Goal: Communication & Community: Answer question/provide support

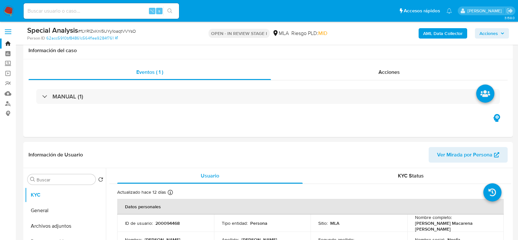
select select "10"
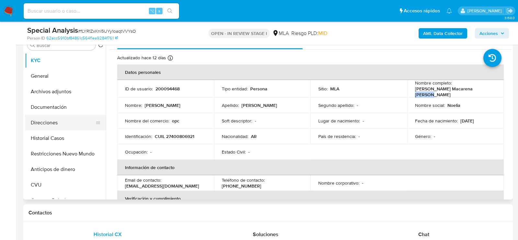
click at [47, 121] on button "Direcciones" at bounding box center [63, 123] width 76 height 16
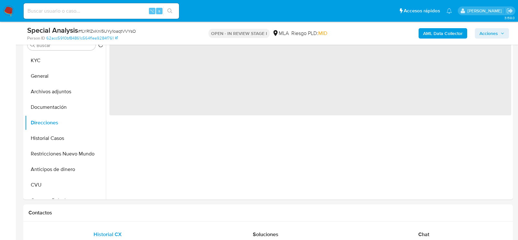
scroll to position [119, 0]
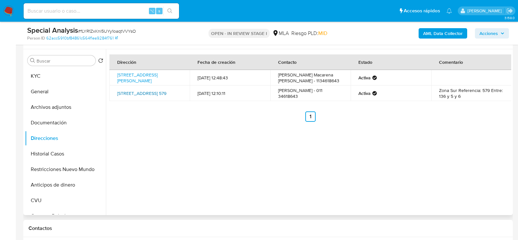
click at [150, 96] on link "Calle 136 579, Berazategui, Buenos Aires, 1884, Argentina 579" at bounding box center [141, 93] width 49 height 6
click at [66, 80] on button "KYC" at bounding box center [63, 76] width 76 height 16
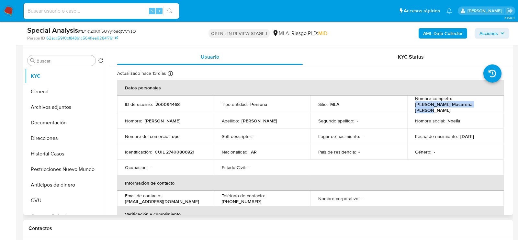
drag, startPoint x: 412, startPoint y: 106, endPoint x: 485, endPoint y: 106, distance: 73.1
click at [485, 106] on td "Nombre completo : Noelia Macarena Edith Lacuadra" at bounding box center [455, 103] width 97 height 17
copy p "Noelia Macarena Edith Lacuadra"
click at [172, 145] on td "Identificación : CUIL 27400806921" at bounding box center [165, 152] width 97 height 16
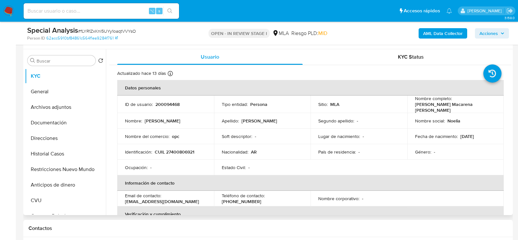
click at [173, 149] on p "CUIL 27400806921" at bounding box center [174, 152] width 39 height 6
copy p "27400806921"
drag, startPoint x: 413, startPoint y: 107, endPoint x: 480, endPoint y: 107, distance: 67.0
click at [480, 107] on div "Nombre completo : Noelia Macarena Edith Lacuadra" at bounding box center [455, 103] width 81 height 17
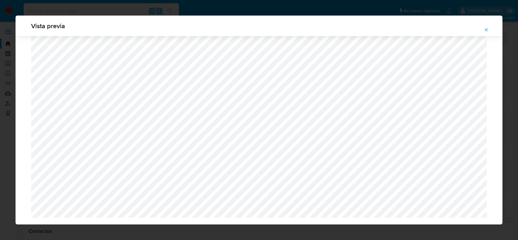
select select "10"
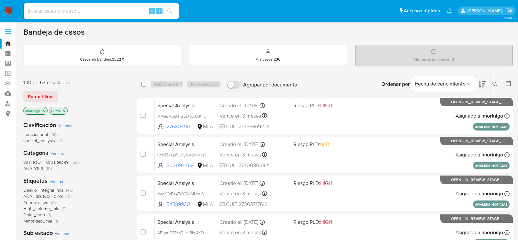
click at [94, 14] on input at bounding box center [101, 11] width 155 height 8
paste input "XqOlgpKFNYlF78IZR4EuSE38"
type input "XqOlgpKFNYlF78IZR4EuSE38"
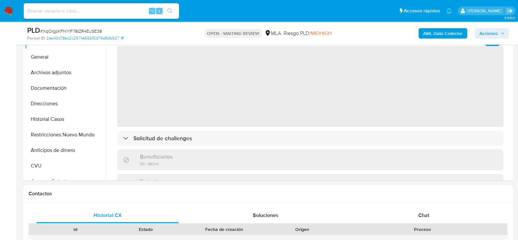
scroll to position [183, 0]
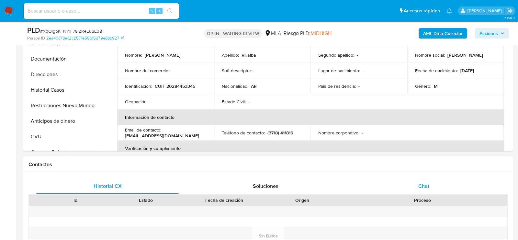
click at [444, 178] on div "Chat" at bounding box center [423, 186] width 142 height 16
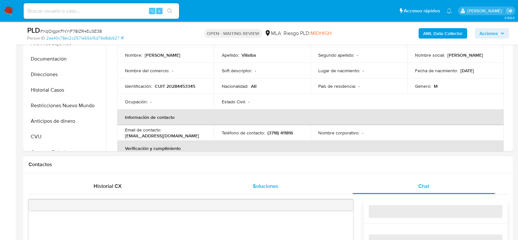
select select "10"
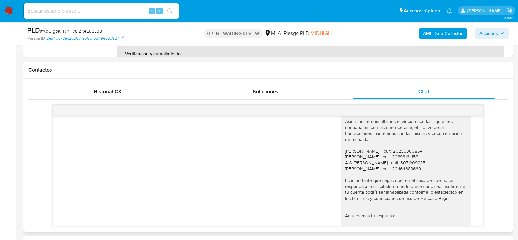
scroll to position [524, 0]
click at [92, 29] on span "# XqOlgpKFNYlF78IZR4EuSE38" at bounding box center [71, 31] width 62 height 6
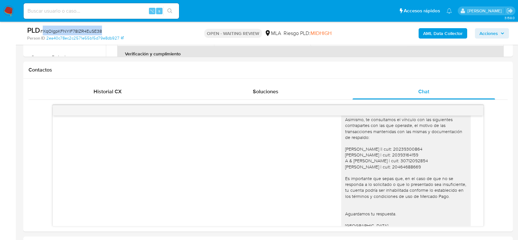
click at [92, 29] on span "# XqOlgpKFNYlF78IZR4EuSE38" at bounding box center [71, 31] width 62 height 6
copy span "XqOlgpKFNYlF78IZR4EuSE38"
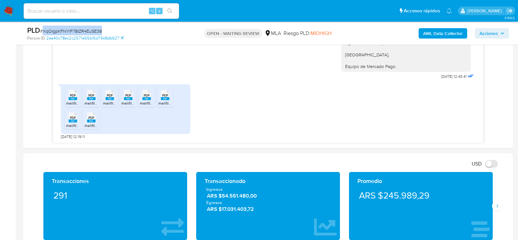
scroll to position [360, 0]
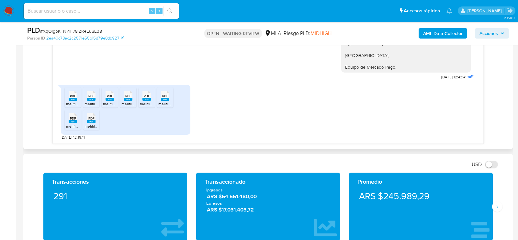
click at [69, 96] on icon at bounding box center [73, 96] width 8 height 10
click at [93, 99] on rect at bounding box center [91, 99] width 8 height 3
click at [102, 99] on li "PDF PDF melifile7045870599208995055.pdf" at bounding box center [110, 97] width 16 height 20
click at [126, 100] on icon "PDF" at bounding box center [128, 95] width 8 height 11
click at [142, 100] on icon "PDF" at bounding box center [146, 95] width 8 height 11
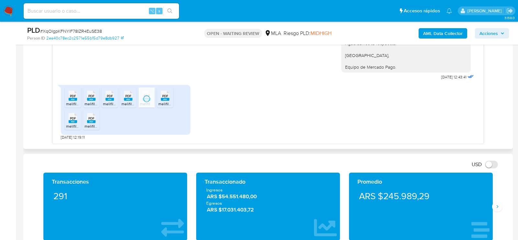
click at [168, 101] on span "melifile6224861963846427971.pdf" at bounding box center [188, 104] width 60 height 6
click at [70, 117] on span "PDF" at bounding box center [73, 118] width 6 height 4
click at [88, 121] on rect at bounding box center [91, 121] width 8 height 3
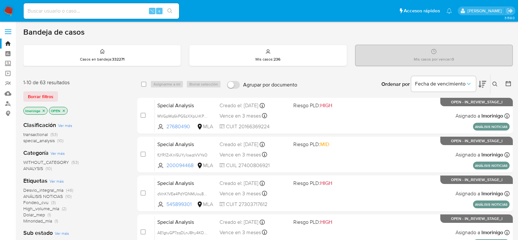
click at [494, 82] on icon at bounding box center [494, 84] width 5 height 5
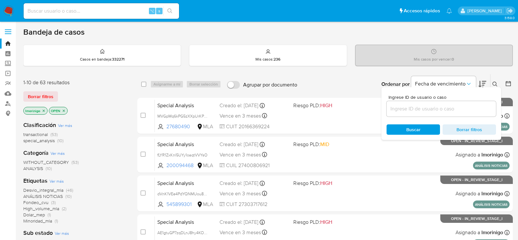
click at [444, 110] on input at bounding box center [440, 109] width 109 height 8
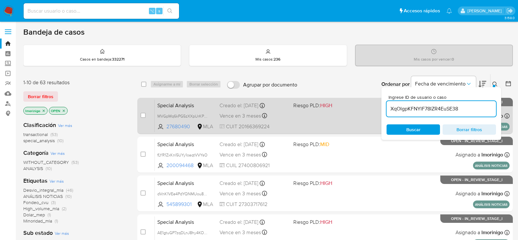
type input "XqOlgpKFNYlF78IZR4EuSE38"
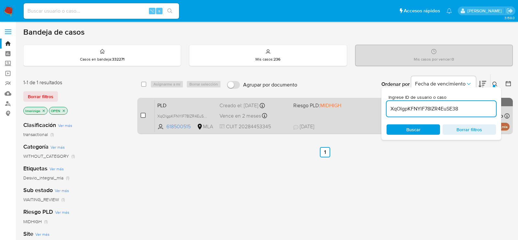
click at [143, 115] on input "checkbox" at bounding box center [142, 115] width 5 height 5
checkbox input "true"
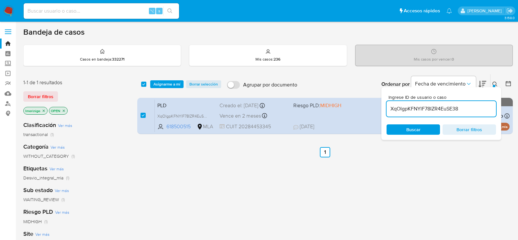
click at [155, 92] on div "select-all-cases-checkbox Asignarme a mí Borrar selección Agrupar por documento…" at bounding box center [324, 84] width 375 height 20
click at [160, 81] on span "Asignarme a mí" at bounding box center [166, 84] width 27 height 6
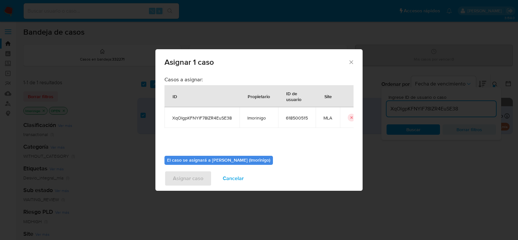
scroll to position [33, 0]
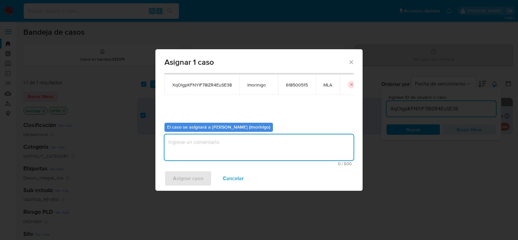
click at [206, 142] on textarea "assign-modal" at bounding box center [258, 147] width 189 height 26
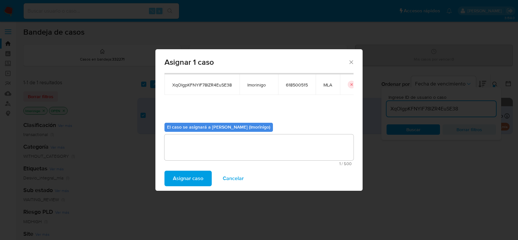
click at [178, 168] on div "Asignar caso Cancelar" at bounding box center [258, 178] width 207 height 25
click at [178, 177] on span "Asignar caso" at bounding box center [188, 178] width 30 height 14
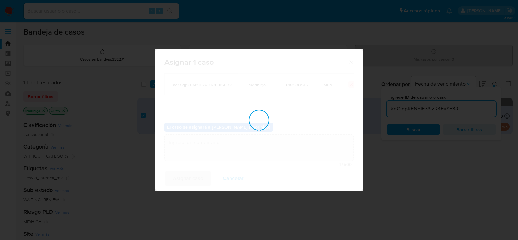
checkbox input "false"
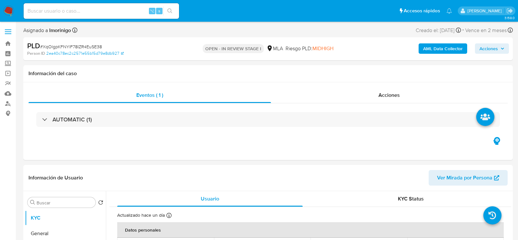
select select "10"
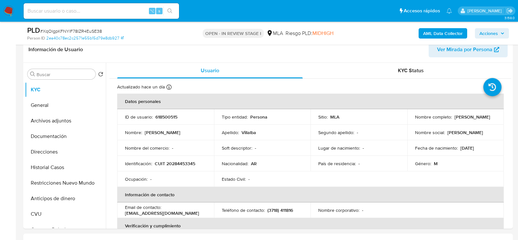
scroll to position [209, 0]
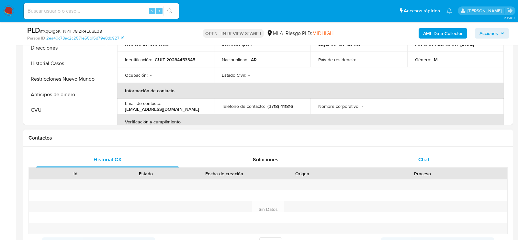
click at [415, 152] on div "Chat" at bounding box center [423, 160] width 142 height 16
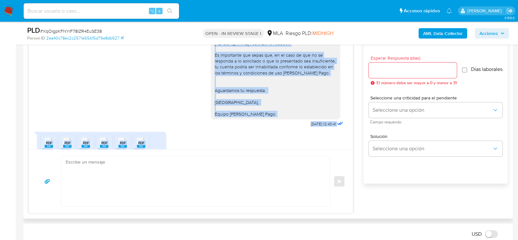
scroll to position [612, 0]
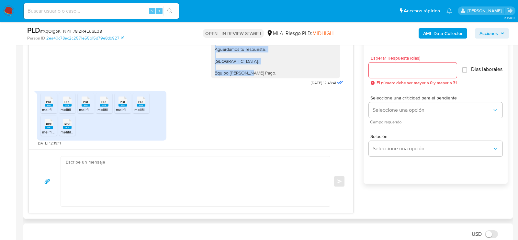
drag, startPoint x: 215, startPoint y: 69, endPoint x: 281, endPoint y: 99, distance: 72.1
copy div "Hola, esperamos que te encuentres muy bien. Te consultamos si tuviste oportunid…"
click at [125, 186] on textarea at bounding box center [194, 181] width 256 height 50
paste textarea "Hola. Muchas gracias por la documentación proporcionada. No obstante, es necesa…"
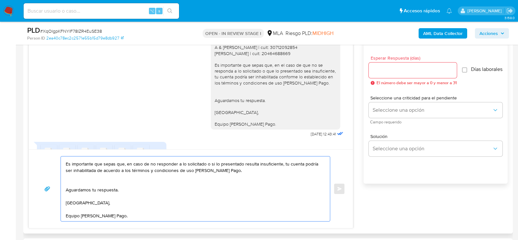
scroll to position [547, 0]
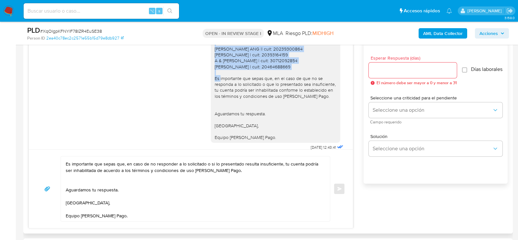
drag, startPoint x: 285, startPoint y: 89, endPoint x: 213, endPoint y: 72, distance: 74.6
click at [213, 72] on div "Hola, esperamos que te encuentres muy bien. Te consultamos si tuviste oportunid…" at bounding box center [275, 63] width 129 height 158
copy div "ALTAMIRAND MIGUEL ANG || cuit: 20239300864 Enrique Rafael Villalba | cuit: 2039…"
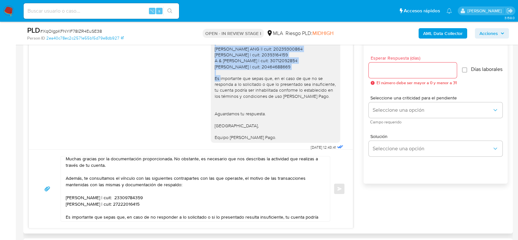
scroll to position [6, 0]
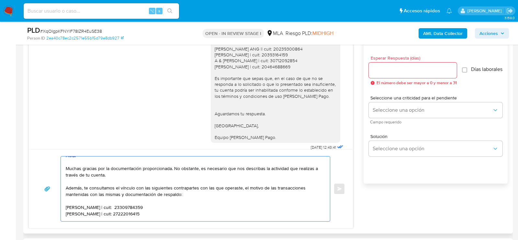
drag, startPoint x: 165, startPoint y: 213, endPoint x: 64, endPoint y: 207, distance: 101.1
click at [63, 207] on div "Hola. Muchas gracias por la documentación proporcionada. No obstante, es necesa…" at bounding box center [194, 188] width 266 height 65
paste textarea "ALTAMIRAND MIGUEL ANG || cuit: 20239300864 Enrique Rafael Villalba | cuit: 2039…"
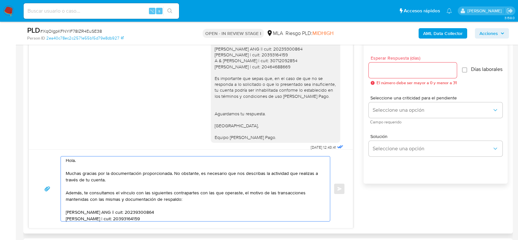
scroll to position [0, 0]
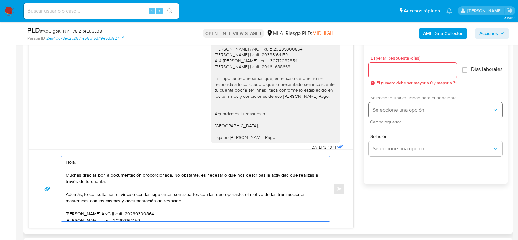
type textarea "Hola. Muchas gracias por la documentación proporcionada. No obstante, es necesa…"
click at [378, 112] on span "Seleccione una opción" at bounding box center [431, 110] width 119 height 6
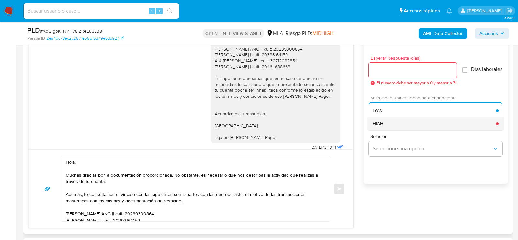
click at [379, 127] on span "HIGH" at bounding box center [377, 124] width 11 height 6
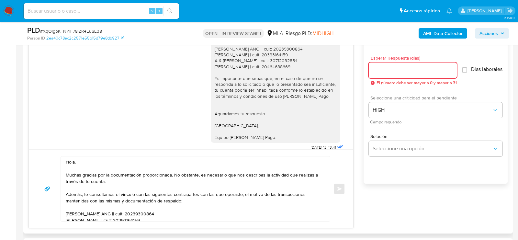
click at [386, 71] on input "Esperar Respuesta (días)" at bounding box center [413, 70] width 88 height 8
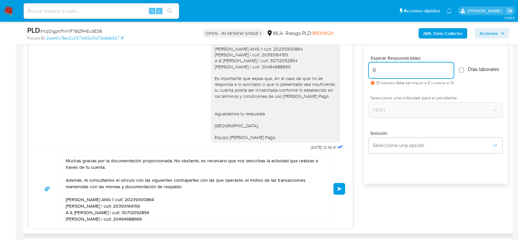
scroll to position [21, 0]
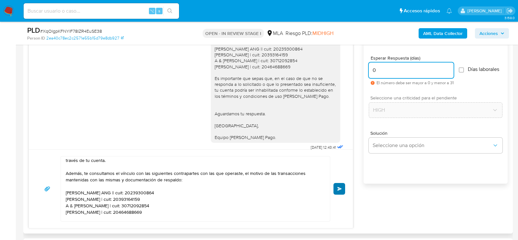
type input "0"
click at [335, 190] on button "Enviar" at bounding box center [339, 189] width 12 height 12
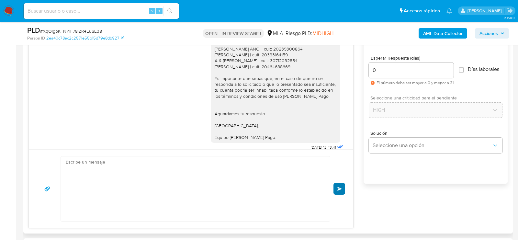
scroll to position [0, 0]
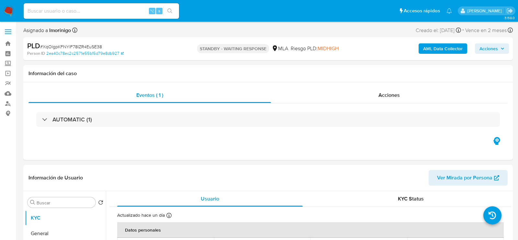
select select "10"
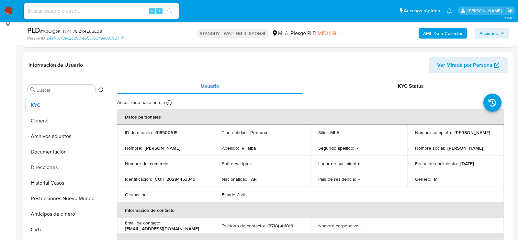
scroll to position [113, 0]
